Goal: Download file/media

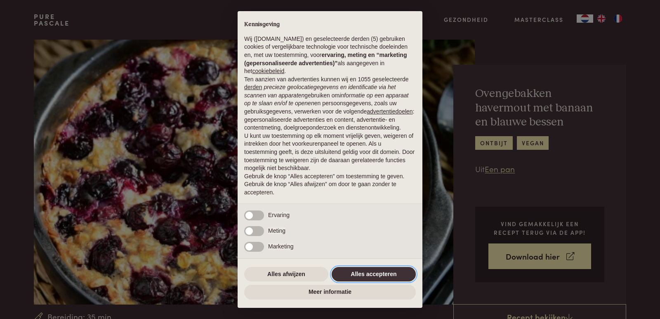
click at [353, 275] on button "Alles accepteren" at bounding box center [373, 274] width 84 height 15
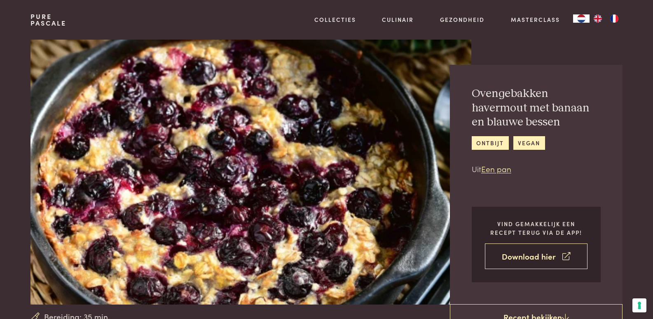
click at [552, 260] on link "Download hier" at bounding box center [536, 256] width 103 height 26
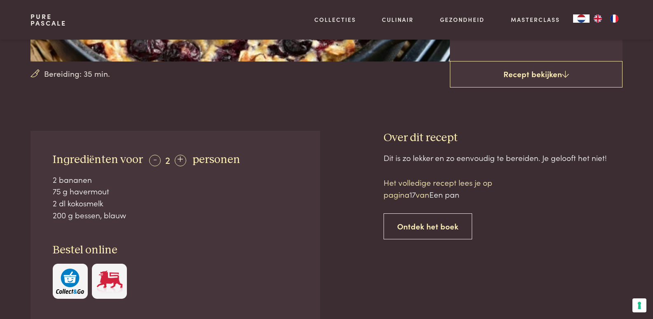
scroll to position [248, 0]
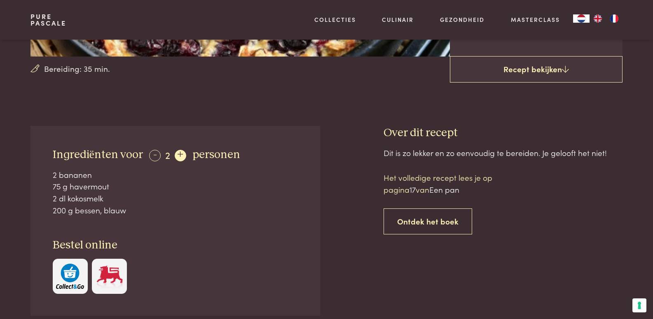
click at [178, 157] on div "+" at bounding box center [181, 156] width 12 height 12
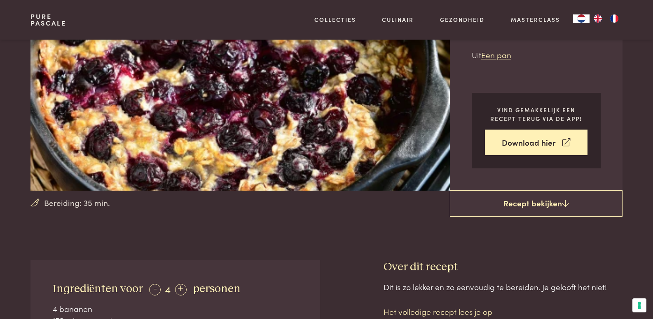
scroll to position [116, 0]
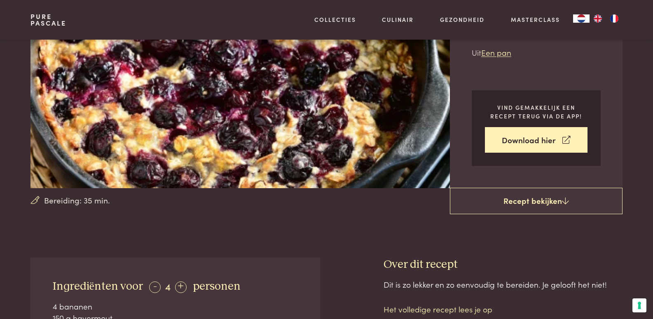
click at [54, 200] on span "Bereiding: 35 min." at bounding box center [77, 200] width 66 height 12
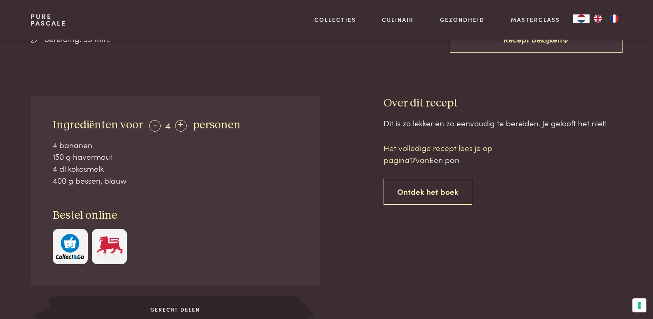
scroll to position [280, 0]
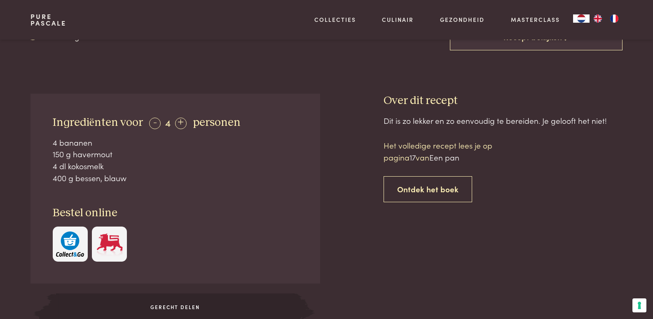
click at [122, 188] on div "Ingrediënten voor - 4 + personen 4 bananen 150 g havermout 4 dl kokosmelk 400 g…" at bounding box center [175, 189] width 289 height 190
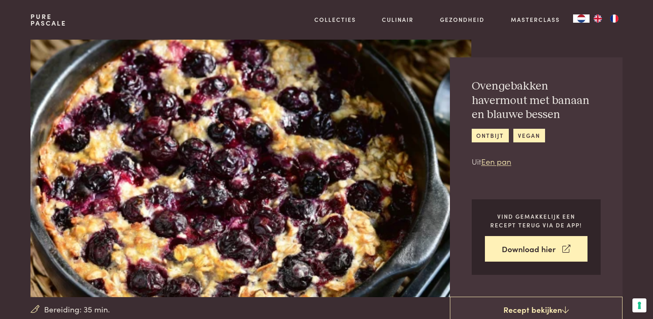
scroll to position [0, 0]
